Goal: Task Accomplishment & Management: Manage account settings

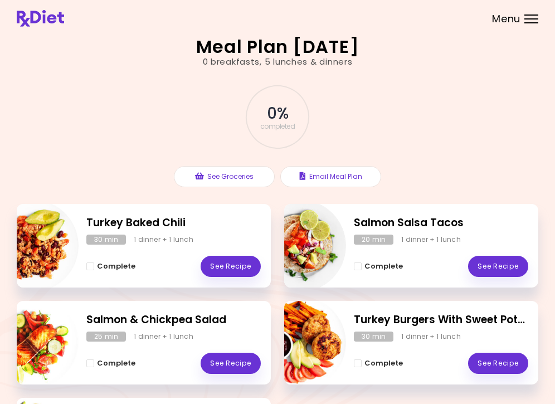
click at [531, 22] on div "Menu" at bounding box center [531, 18] width 14 height 9
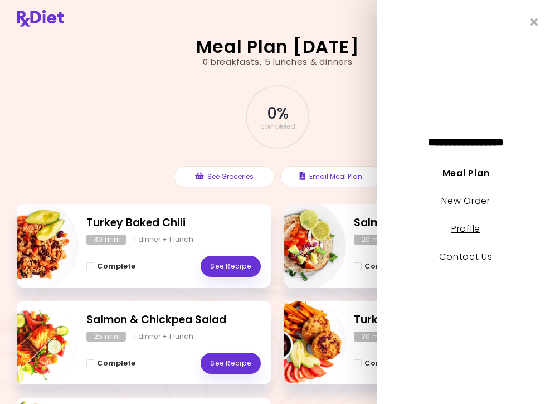
click at [469, 232] on link "Profile" at bounding box center [465, 228] width 29 height 13
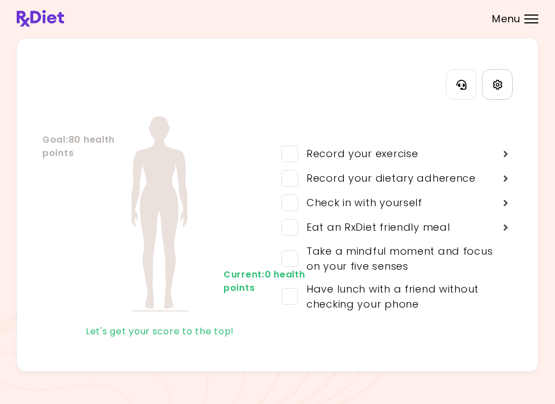
click at [498, 88] on icon "Settings" at bounding box center [498, 85] width 10 height 10
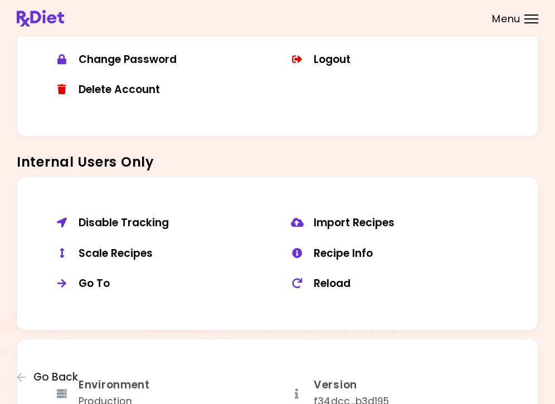
scroll to position [718, 0]
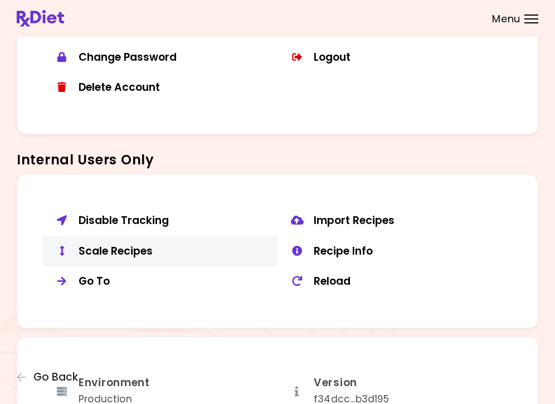
click at [135, 251] on div "Scale Recipes" at bounding box center [174, 252] width 191 height 14
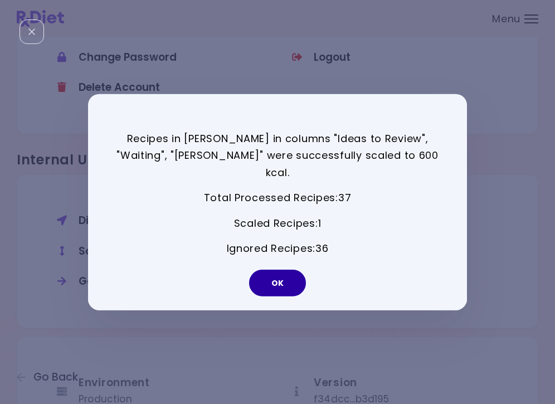
click at [281, 278] on button "OK" at bounding box center [277, 283] width 57 height 27
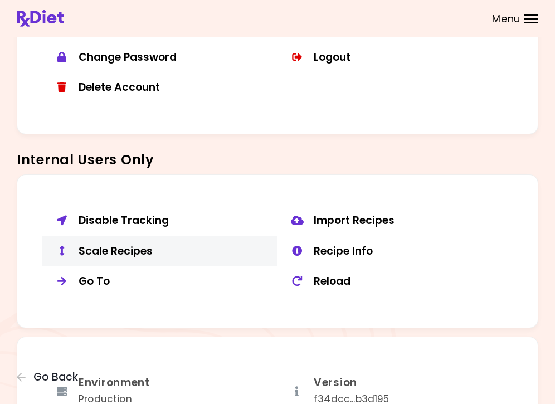
click at [127, 236] on button "Scale Recipes" at bounding box center [159, 251] width 235 height 31
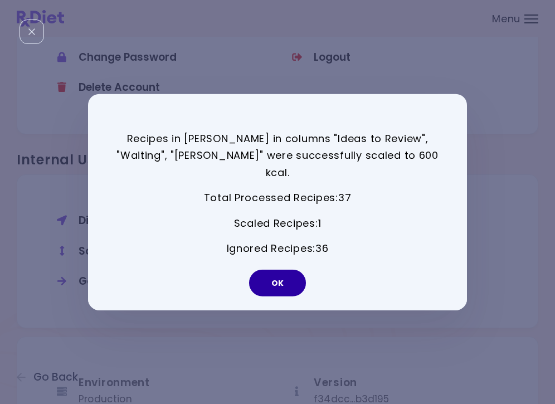
click at [275, 275] on button "OK" at bounding box center [277, 283] width 57 height 27
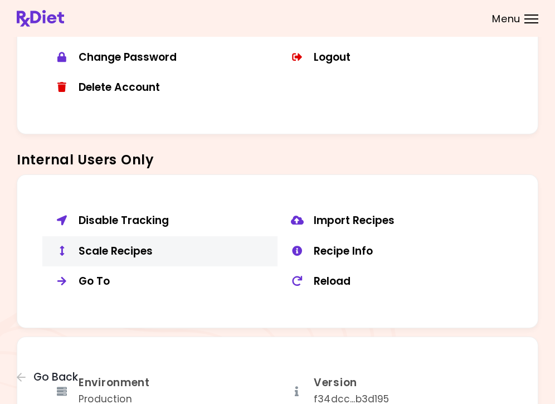
click at [125, 245] on div "Scale Recipes" at bounding box center [174, 252] width 191 height 14
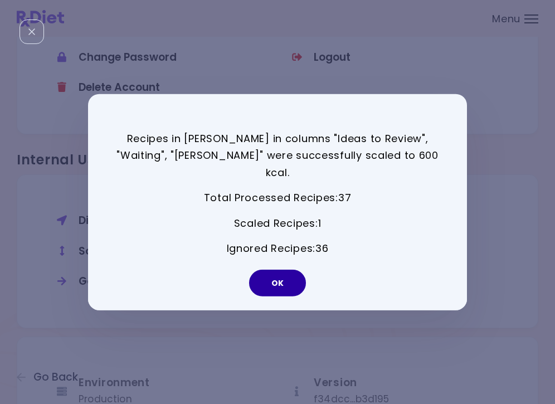
click at [275, 273] on button "OK" at bounding box center [277, 283] width 57 height 27
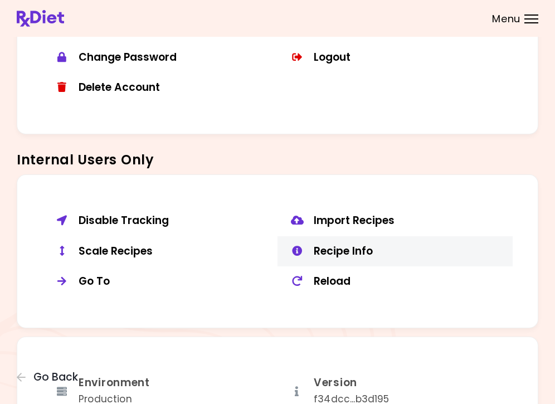
click at [332, 250] on div "Recipe Info" at bounding box center [409, 252] width 191 height 14
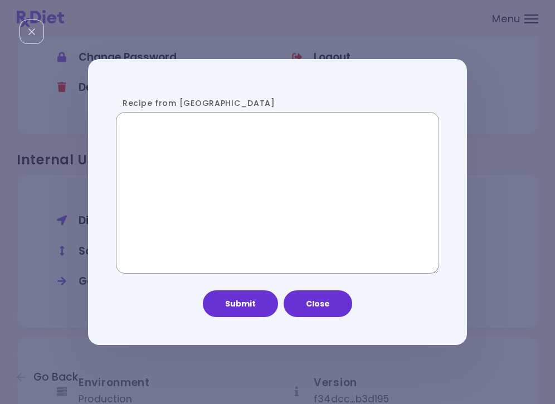
click at [185, 232] on textarea "Recipe from [GEOGRAPHIC_DATA]" at bounding box center [277, 193] width 323 height 162
paste textarea "**********"
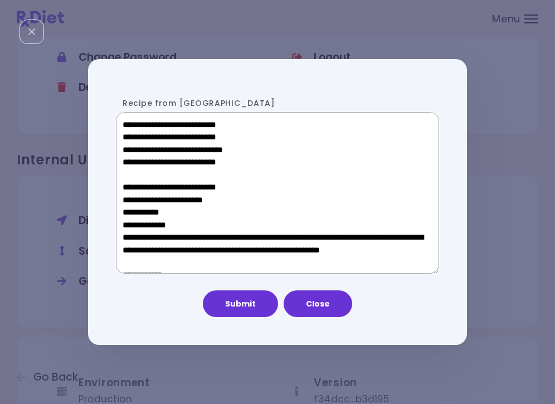
scroll to position [709, 0]
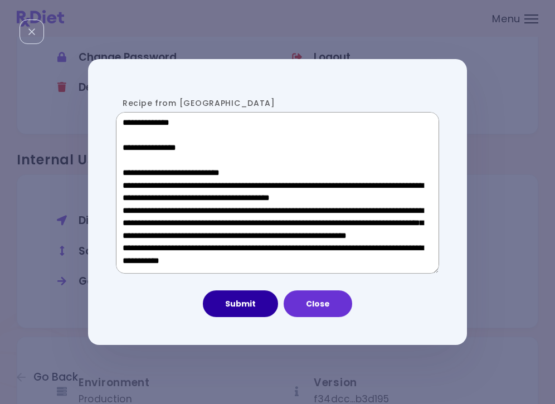
type textarea "**********"
click at [226, 307] on button "Submit" at bounding box center [240, 303] width 75 height 27
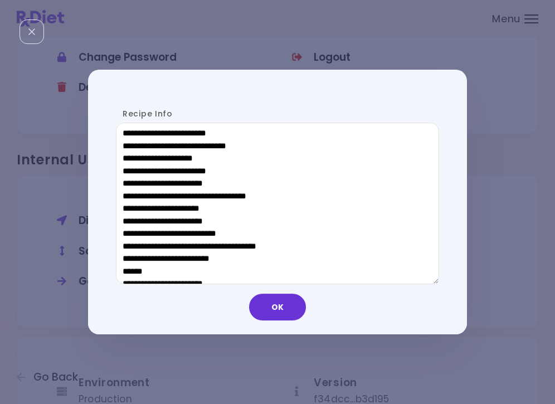
scroll to position [520, 0]
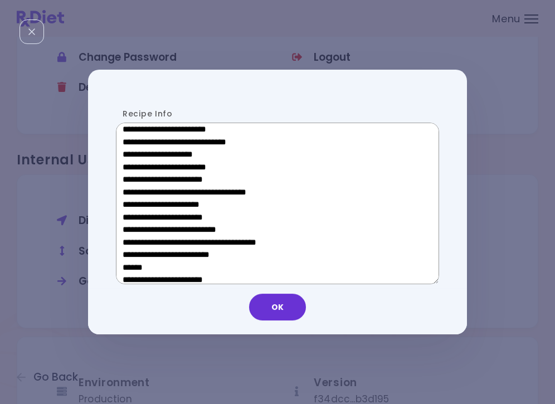
drag, startPoint x: 207, startPoint y: 261, endPoint x: 130, endPoint y: 264, distance: 77.5
click at [130, 264] on textarea "Recipe Info" at bounding box center [277, 204] width 323 height 162
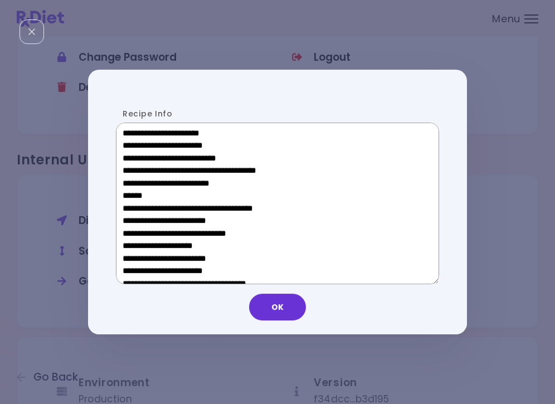
scroll to position [429, 0]
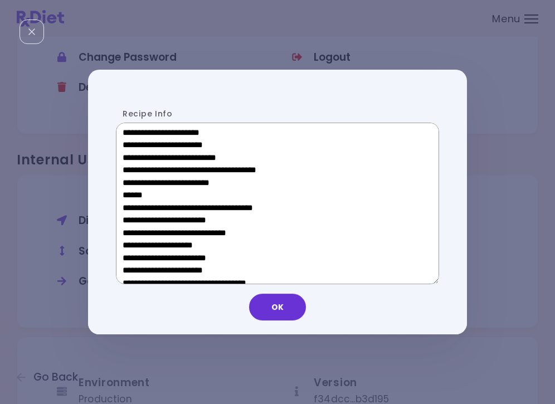
drag, startPoint x: 209, startPoint y: 137, endPoint x: 140, endPoint y: 135, distance: 68.5
click at [140, 135] on textarea "Recipe Info" at bounding box center [277, 204] width 323 height 162
click at [291, 308] on button "OK" at bounding box center [277, 307] width 57 height 27
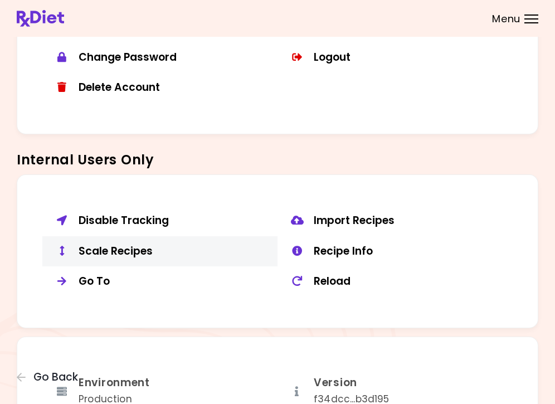
click at [139, 246] on div "Scale Recipes" at bounding box center [174, 252] width 191 height 14
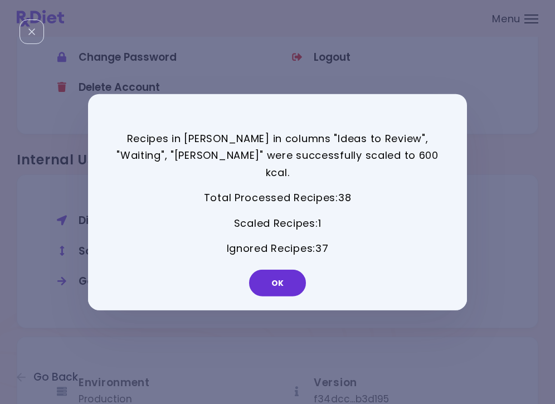
click at [288, 290] on div "OK" at bounding box center [277, 287] width 379 height 46
click at [281, 277] on button "OK" at bounding box center [277, 283] width 57 height 27
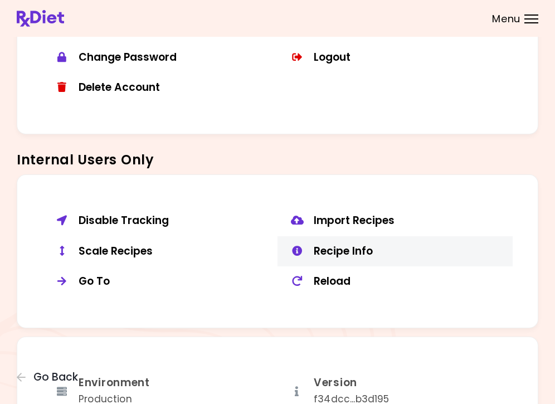
click at [352, 245] on div "Recipe Info" at bounding box center [409, 252] width 191 height 14
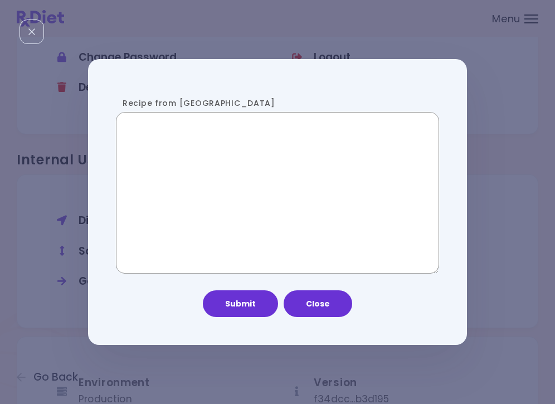
click at [231, 181] on textarea "Recipe from [GEOGRAPHIC_DATA]" at bounding box center [277, 193] width 323 height 162
paste textarea "**********"
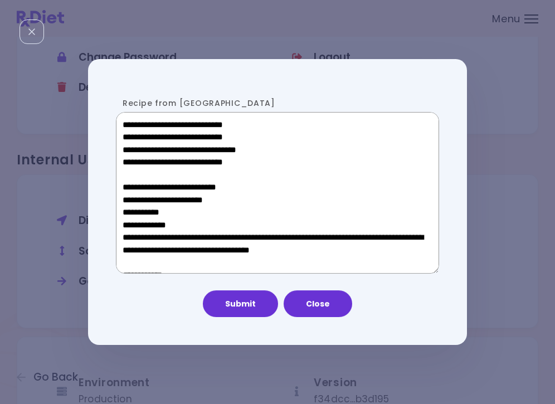
scroll to position [562, 0]
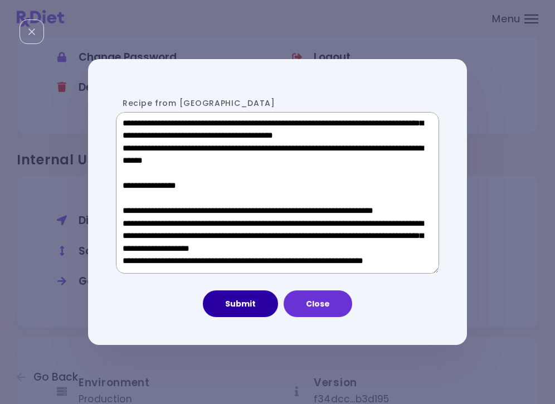
type textarea "**********"
click at [234, 303] on button "Submit" at bounding box center [240, 303] width 75 height 27
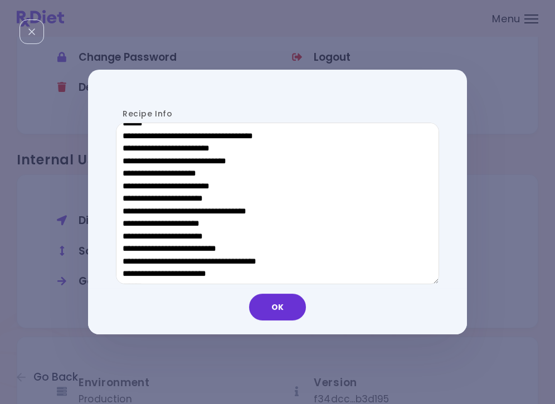
scroll to position [512, 0]
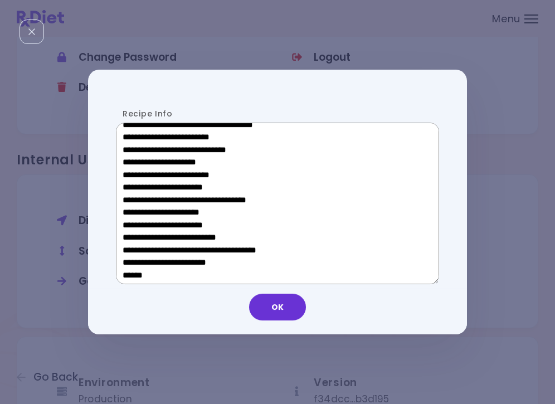
drag, startPoint x: 206, startPoint y: 274, endPoint x: 132, endPoint y: 272, distance: 74.1
click at [132, 272] on textarea "Recipe Info" at bounding box center [277, 204] width 323 height 162
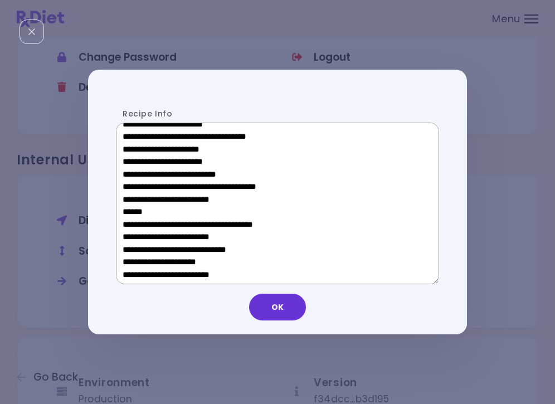
scroll to position [393, 0]
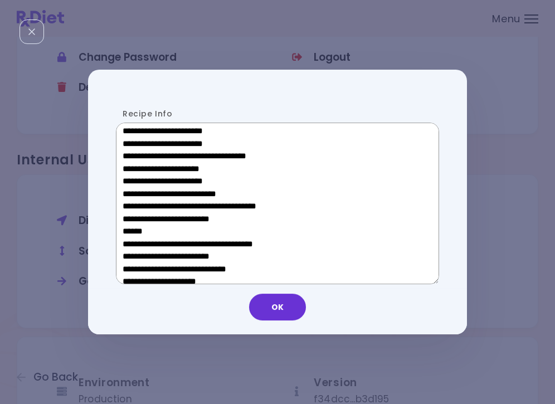
drag, startPoint x: 207, startPoint y: 170, endPoint x: 139, endPoint y: 171, distance: 68.0
click at [139, 171] on textarea "Recipe Info" at bounding box center [277, 204] width 323 height 162
click at [263, 309] on button "OK" at bounding box center [277, 307] width 57 height 27
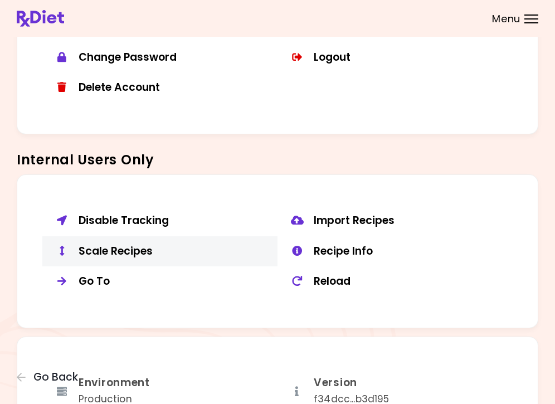
click at [87, 247] on div "Scale Recipes" at bounding box center [174, 252] width 191 height 14
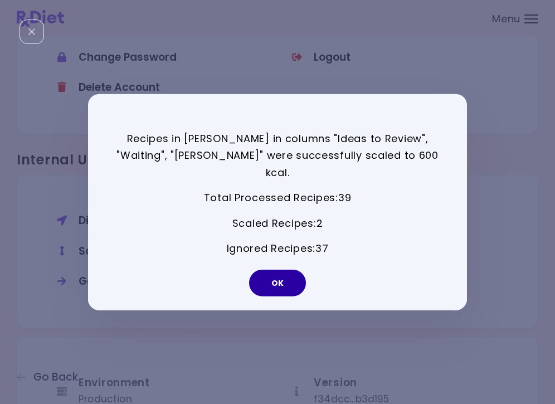
click at [289, 280] on button "OK" at bounding box center [277, 283] width 57 height 27
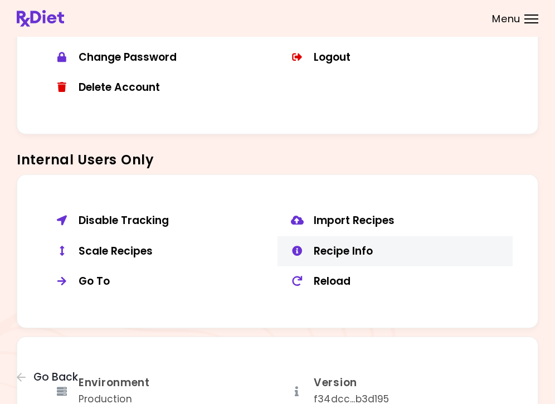
click at [358, 247] on div "Recipe Info" at bounding box center [409, 252] width 191 height 14
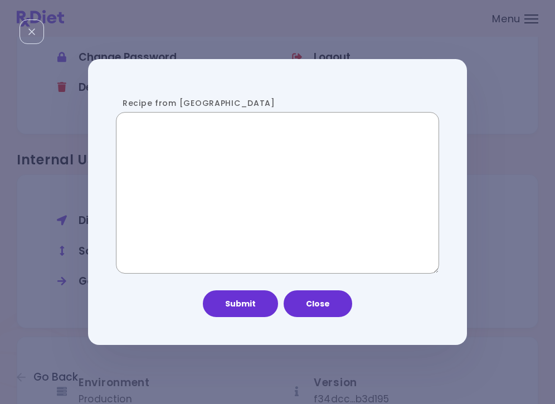
click at [207, 194] on textarea "Recipe from [GEOGRAPHIC_DATA]" at bounding box center [277, 193] width 323 height 162
paste textarea "**********"
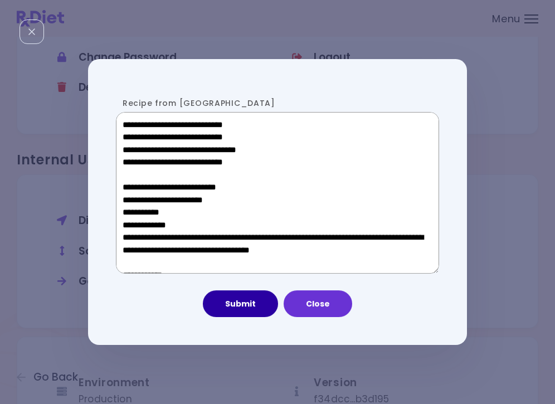
scroll to position [636, 0]
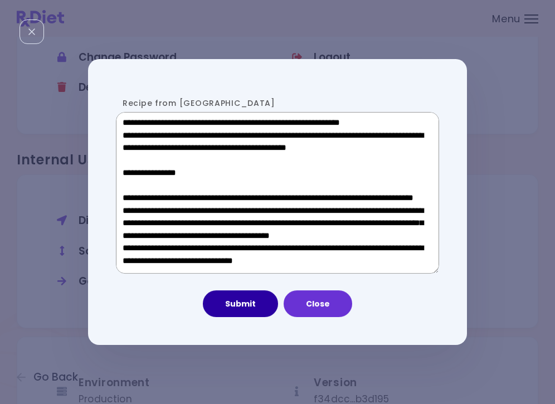
type textarea "**********"
click at [249, 311] on button "Submit" at bounding box center [240, 303] width 75 height 27
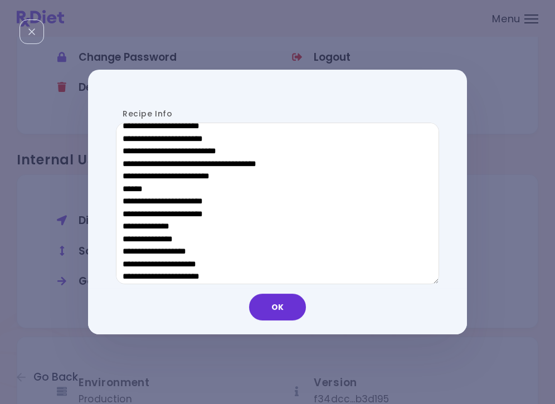
scroll to position [596, 0]
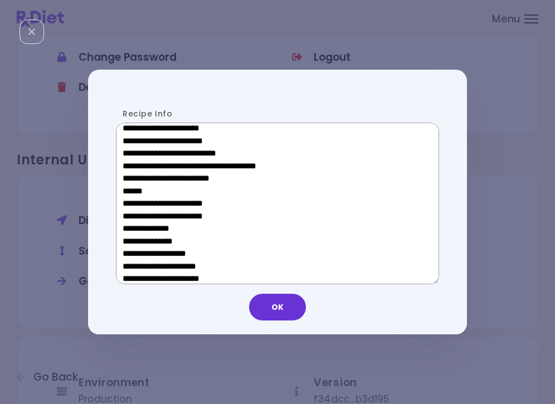
drag, startPoint x: 205, startPoint y: 188, endPoint x: 127, endPoint y: 188, distance: 78.0
click at [127, 188] on textarea "Recipe Info" at bounding box center [277, 204] width 323 height 162
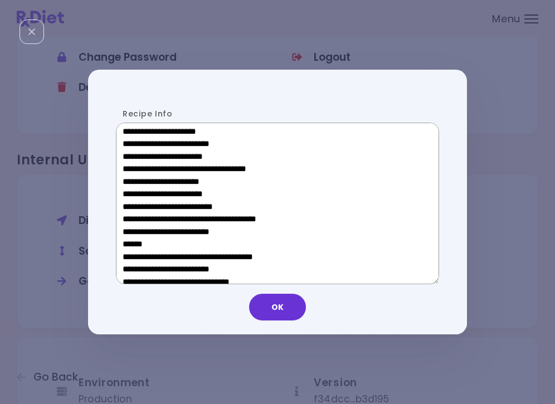
scroll to position [378, 0]
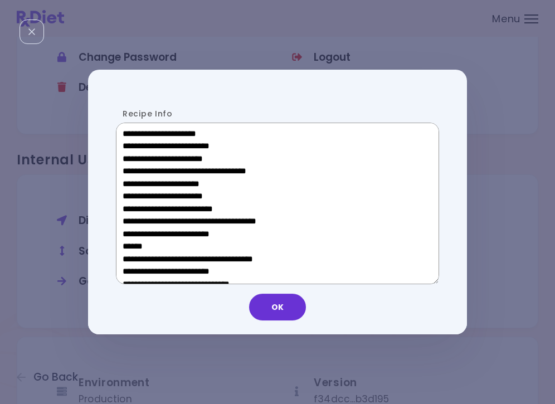
drag, startPoint x: 205, startPoint y: 188, endPoint x: 140, endPoint y: 186, distance: 64.1
click at [140, 186] on textarea "Recipe Info" at bounding box center [277, 204] width 323 height 162
click at [288, 311] on button "OK" at bounding box center [277, 307] width 57 height 27
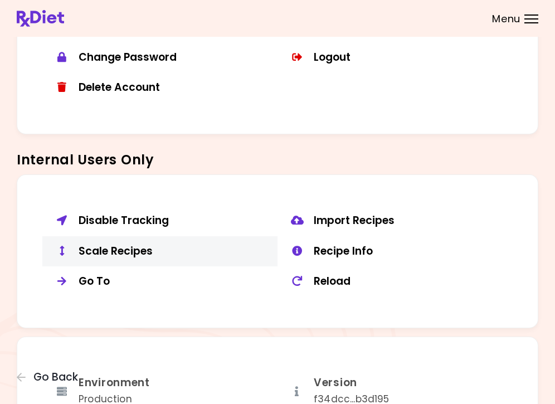
click at [142, 245] on div "Scale Recipes" at bounding box center [174, 252] width 191 height 14
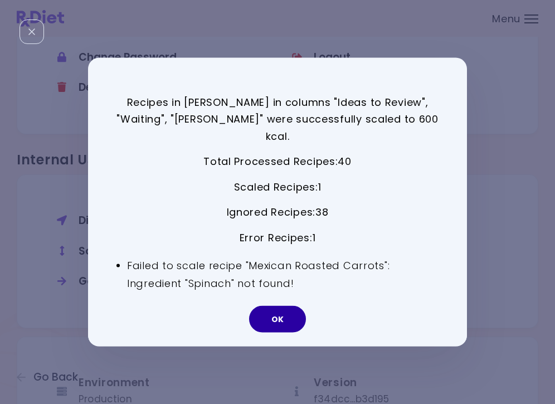
click at [275, 306] on button "OK" at bounding box center [277, 319] width 57 height 27
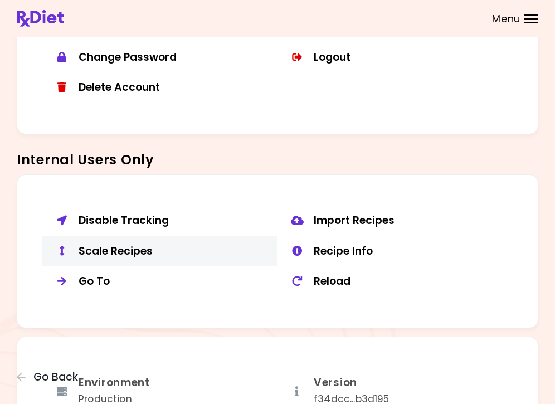
click at [122, 245] on div "Scale Recipes" at bounding box center [174, 252] width 191 height 14
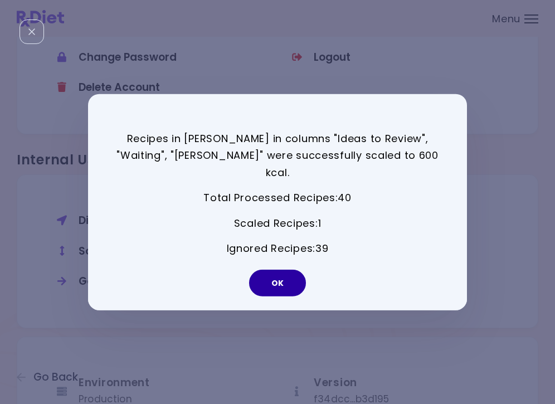
click at [274, 281] on button "OK" at bounding box center [277, 283] width 57 height 27
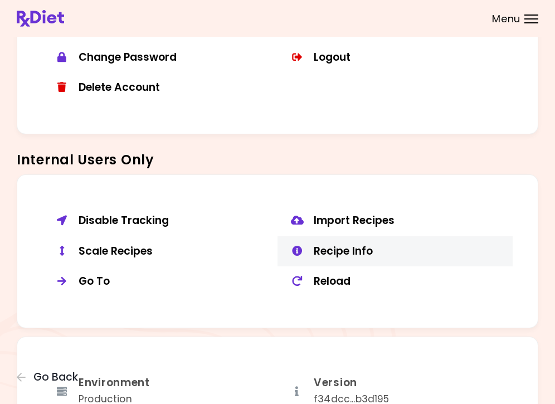
click at [323, 245] on div "Recipe Info" at bounding box center [409, 252] width 191 height 14
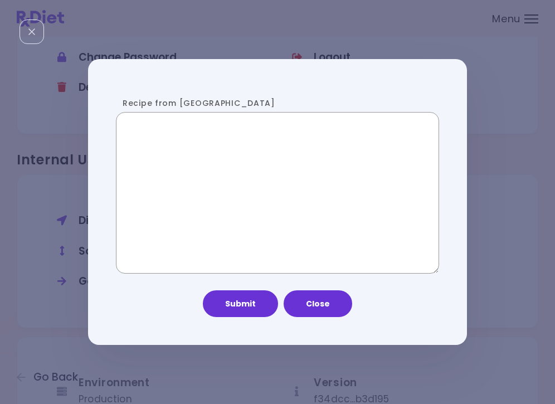
click at [248, 212] on textarea "Recipe from [GEOGRAPHIC_DATA]" at bounding box center [277, 193] width 323 height 162
paste textarea "**********"
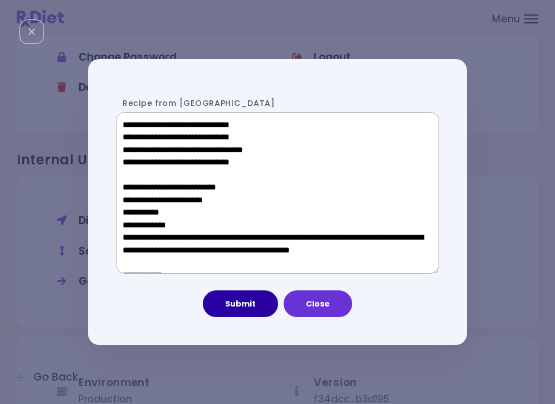
scroll to position [709, 0]
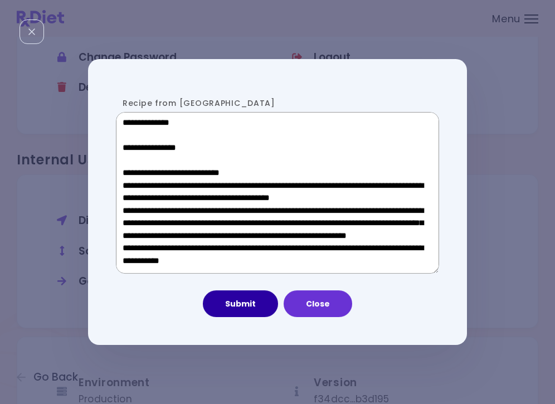
type textarea "**********"
click at [248, 316] on button "Submit" at bounding box center [240, 303] width 75 height 27
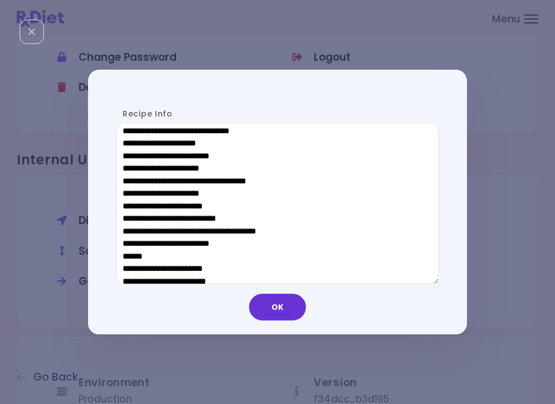
scroll to position [523, 0]
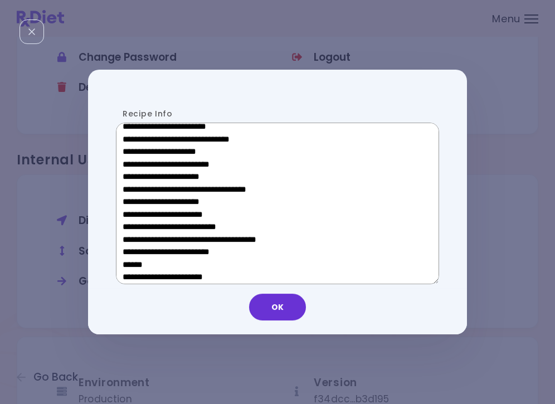
drag, startPoint x: 208, startPoint y: 262, endPoint x: 131, endPoint y: 262, distance: 76.9
click at [131, 262] on textarea "Recipe Info" at bounding box center [277, 204] width 323 height 162
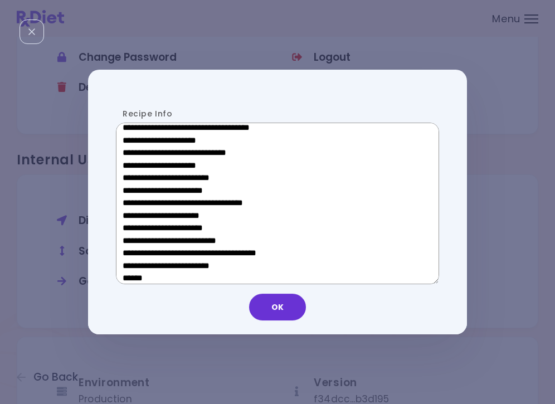
scroll to position [343, 0]
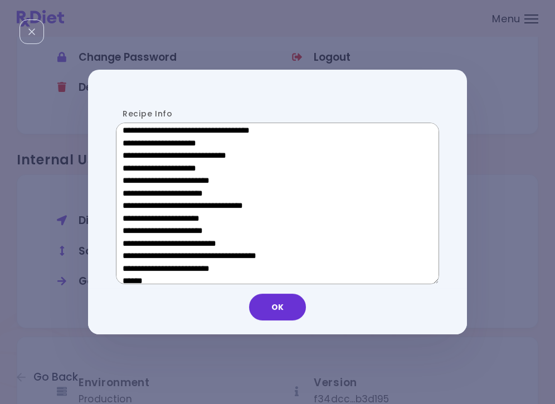
drag, startPoint x: 210, startPoint y: 221, endPoint x: 138, endPoint y: 221, distance: 71.9
click at [138, 221] on textarea "Recipe Info" at bounding box center [277, 204] width 323 height 162
click at [286, 313] on button "OK" at bounding box center [277, 307] width 57 height 27
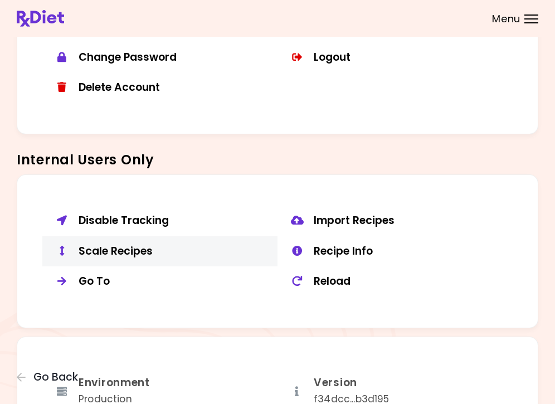
click at [129, 245] on div "Scale Recipes" at bounding box center [174, 252] width 191 height 14
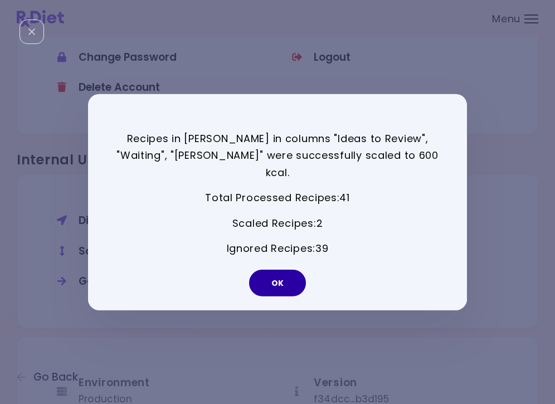
click at [285, 270] on button "OK" at bounding box center [277, 283] width 57 height 27
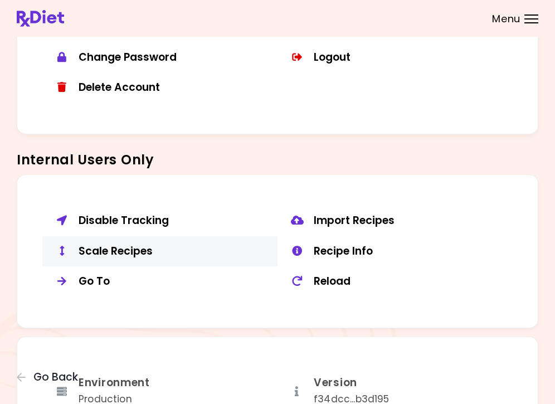
click at [143, 245] on div "Scale Recipes" at bounding box center [174, 252] width 191 height 14
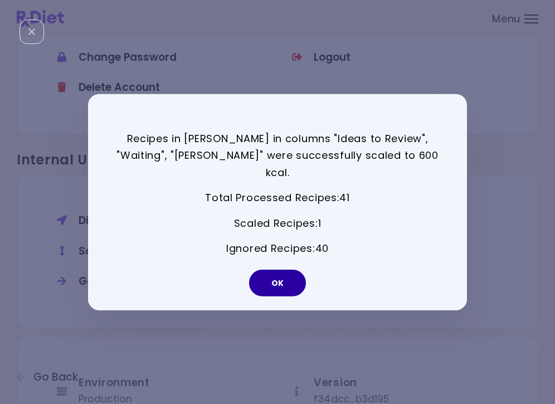
click at [257, 271] on button "OK" at bounding box center [277, 283] width 57 height 27
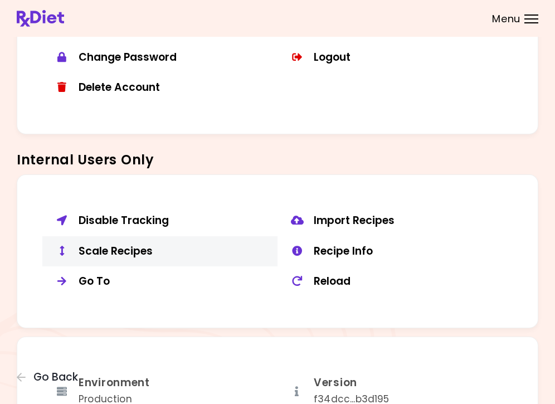
click at [149, 249] on div "Scale Recipes" at bounding box center [174, 252] width 191 height 14
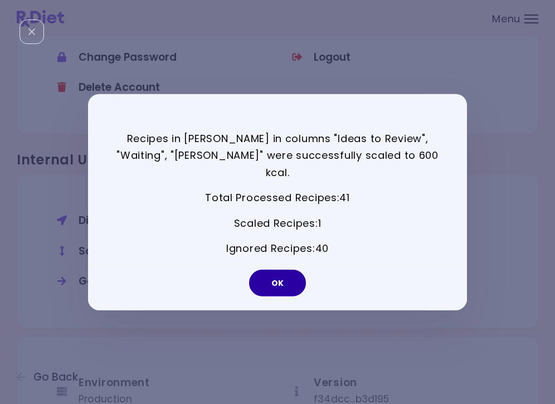
click at [281, 274] on button "OK" at bounding box center [277, 283] width 57 height 27
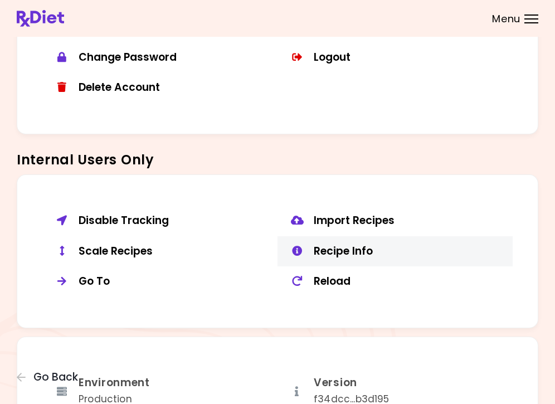
click at [356, 250] on div "Recipe Info" at bounding box center [409, 252] width 191 height 14
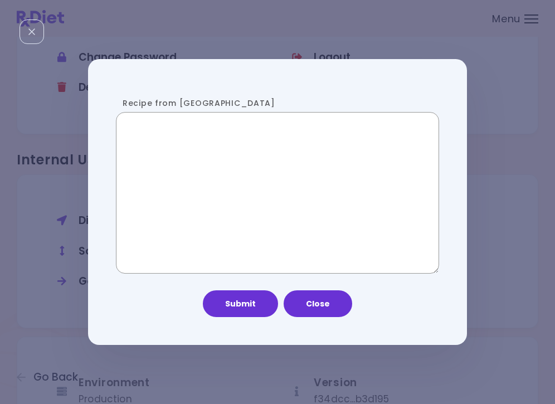
click at [234, 193] on textarea "Recipe from [GEOGRAPHIC_DATA]" at bounding box center [277, 193] width 323 height 162
paste textarea "**********"
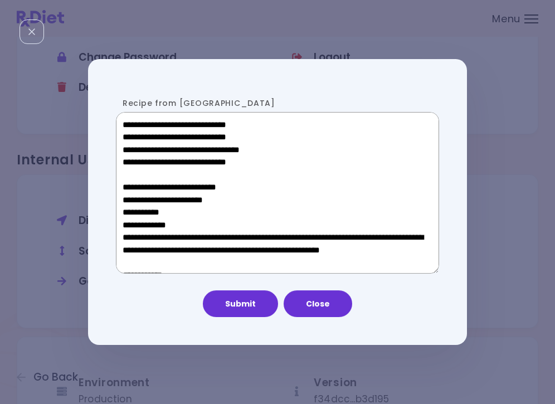
scroll to position [709, 0]
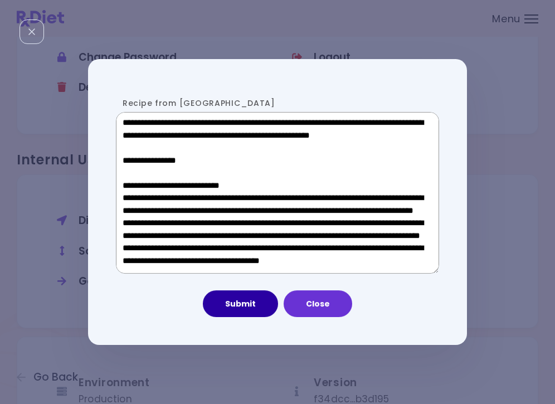
type textarea "**********"
click at [256, 310] on button "Submit" at bounding box center [240, 303] width 75 height 27
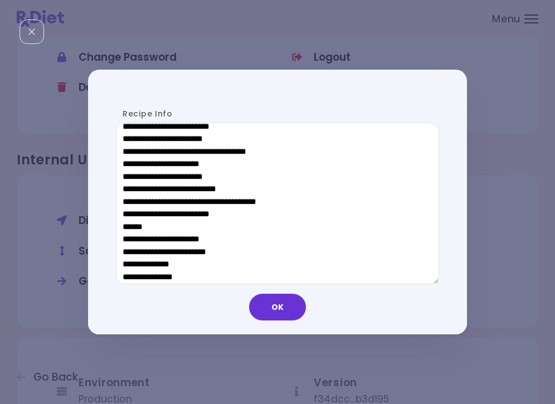
scroll to position [597, 0]
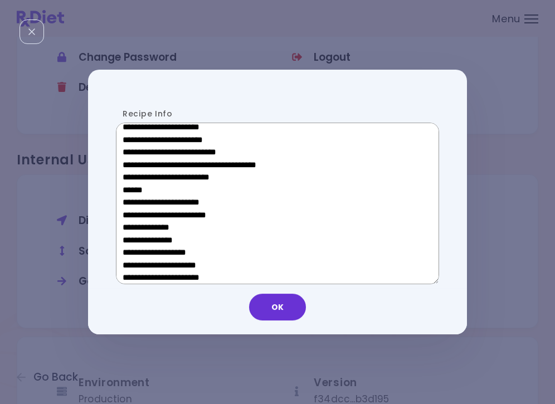
drag, startPoint x: 199, startPoint y: 188, endPoint x: 130, endPoint y: 187, distance: 69.1
click at [130, 187] on textarea "Recipe Info" at bounding box center [277, 204] width 323 height 162
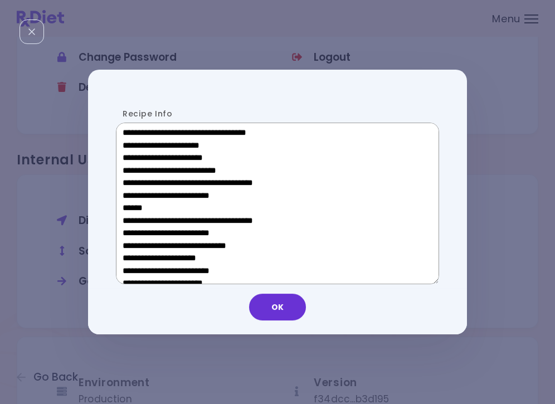
scroll to position [372, 0]
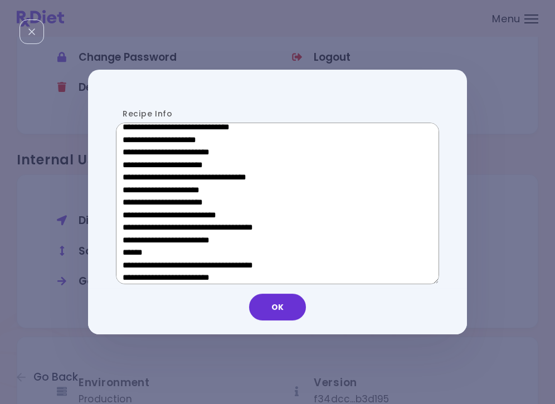
drag, startPoint x: 208, startPoint y: 192, endPoint x: 140, endPoint y: 192, distance: 68.0
click at [140, 192] on textarea "Recipe Info" at bounding box center [277, 204] width 323 height 162
